Goal: Find specific page/section: Find specific page/section

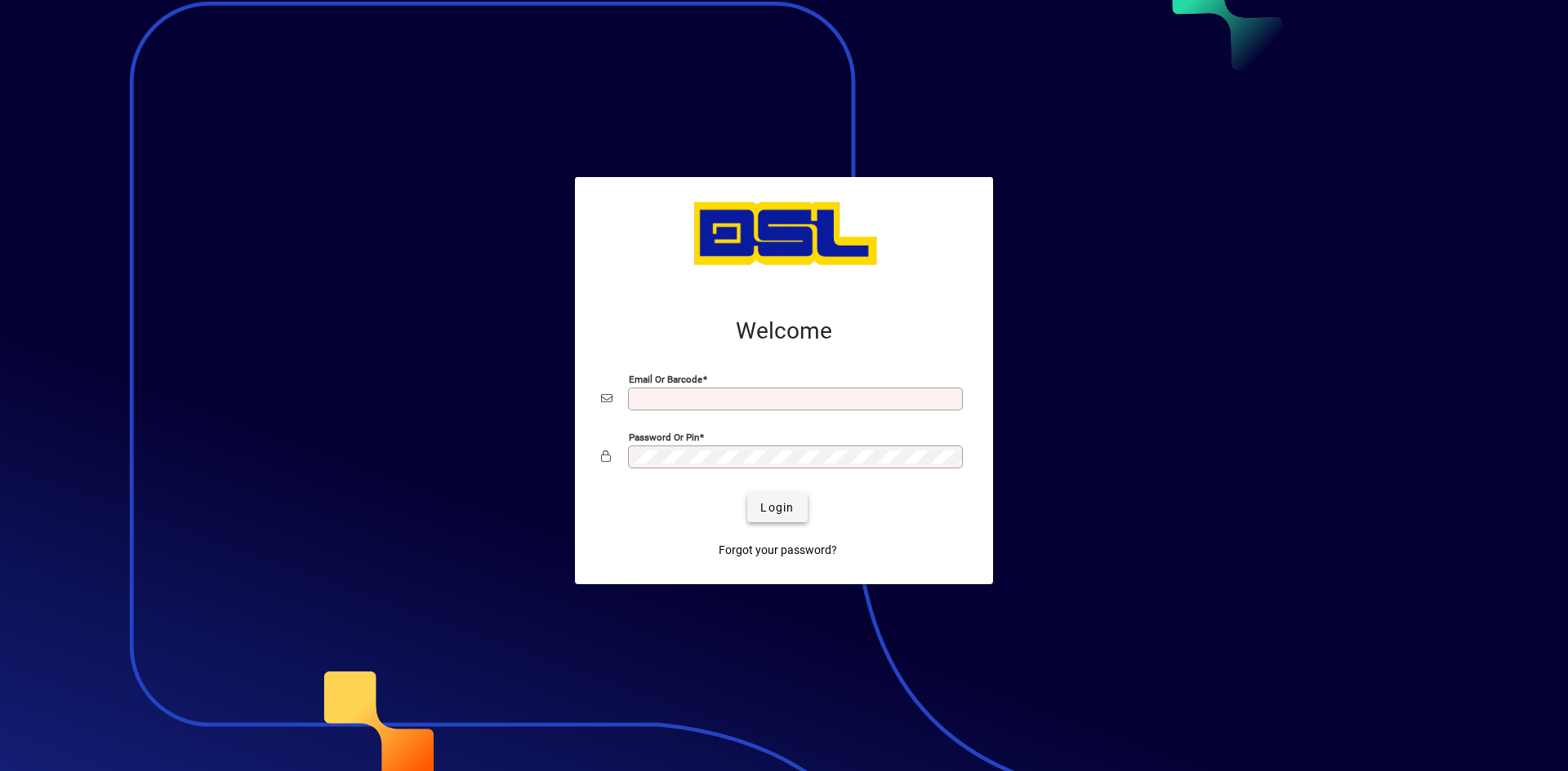
type input "**********"
click at [774, 501] on span "Login" at bounding box center [776, 508] width 34 height 17
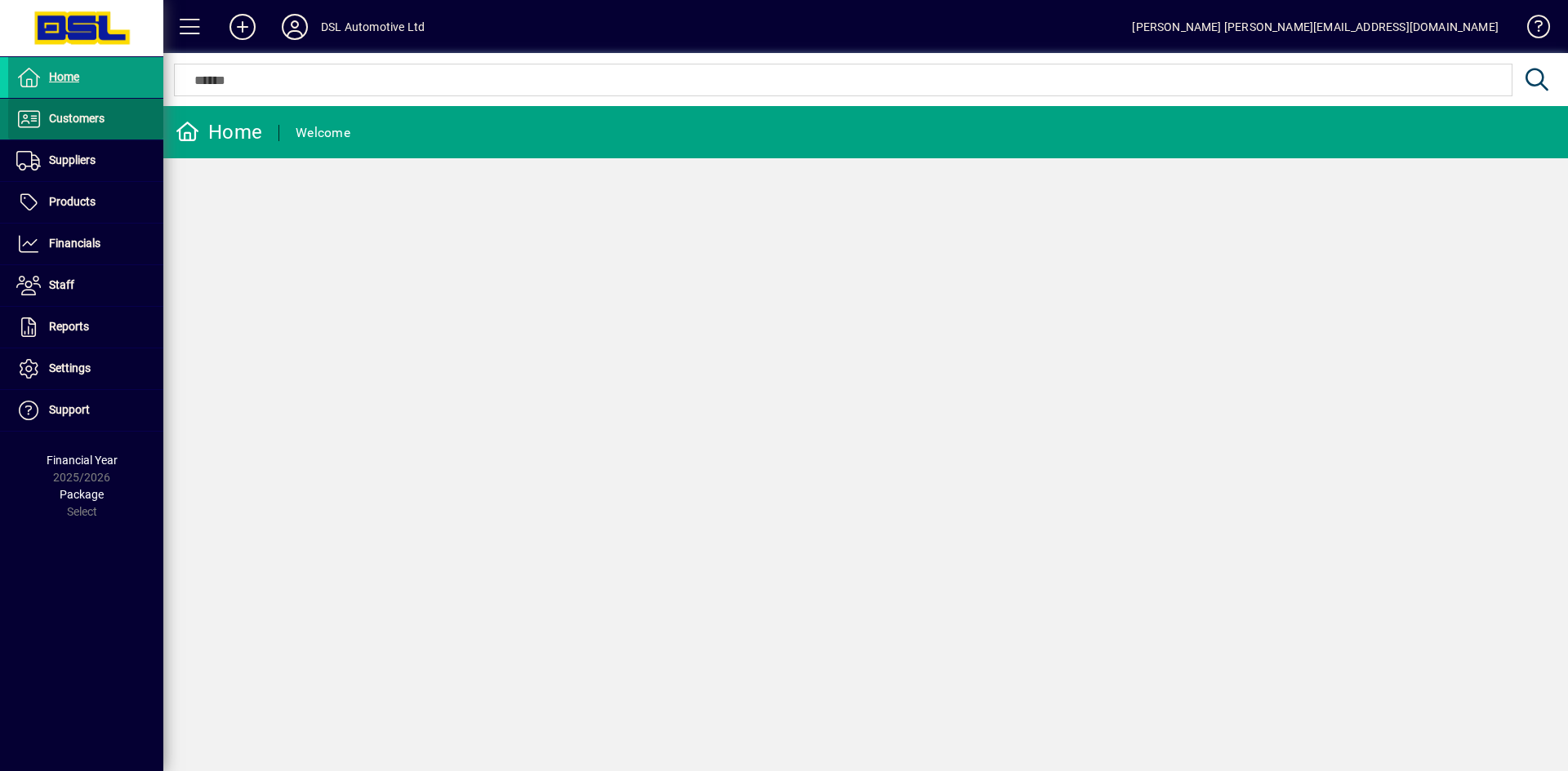
click at [76, 113] on span "Customers" at bounding box center [77, 119] width 56 height 13
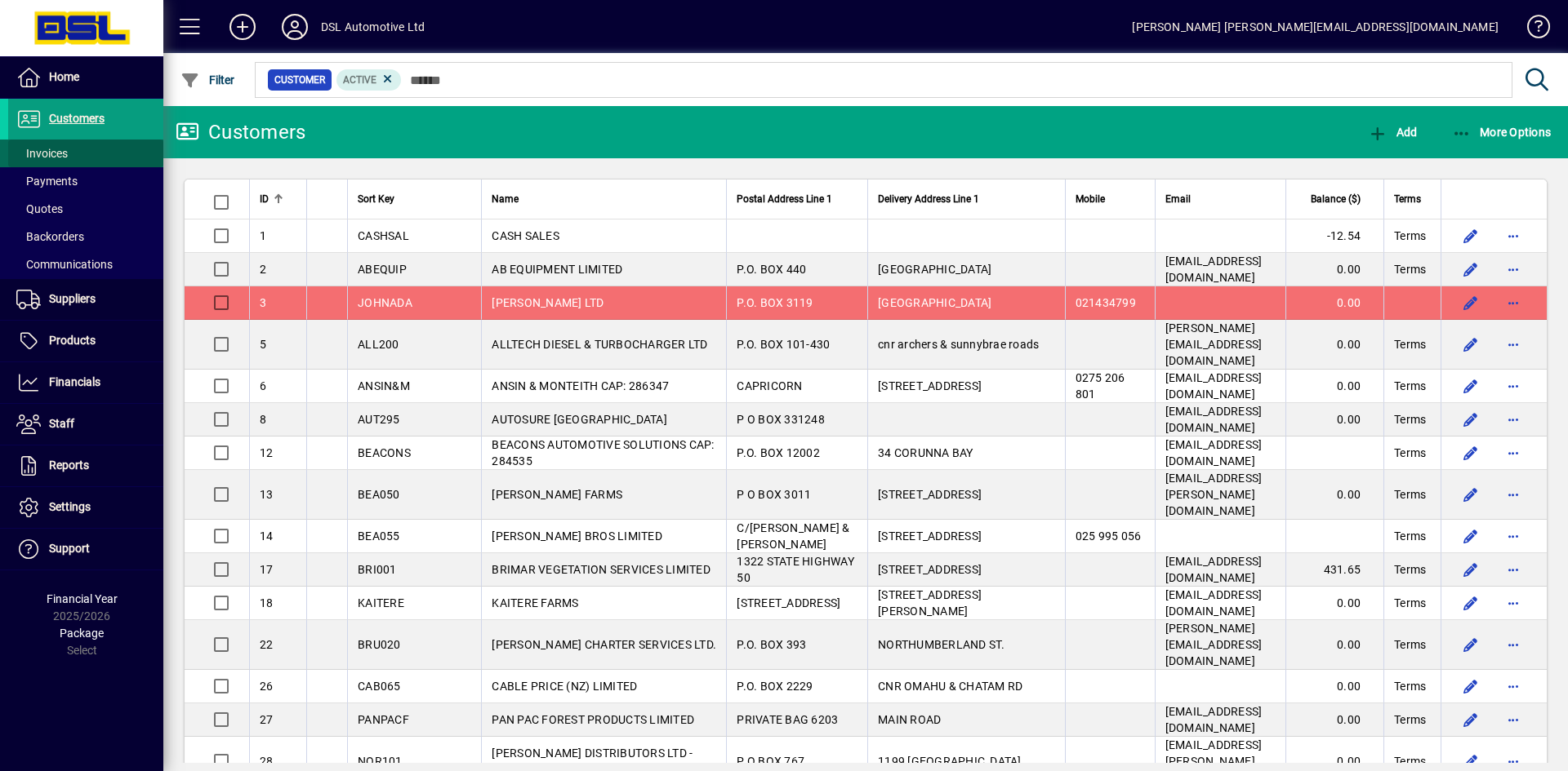
click at [38, 154] on span "Invoices" at bounding box center [42, 154] width 52 height 13
